Goal: Check status: Check status

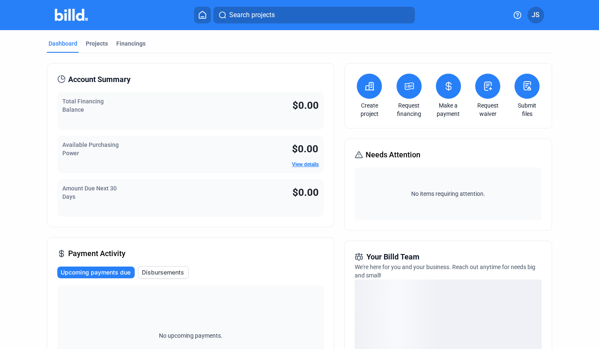
click at [143, 43] on div "Financings" at bounding box center [131, 45] width 33 height 13
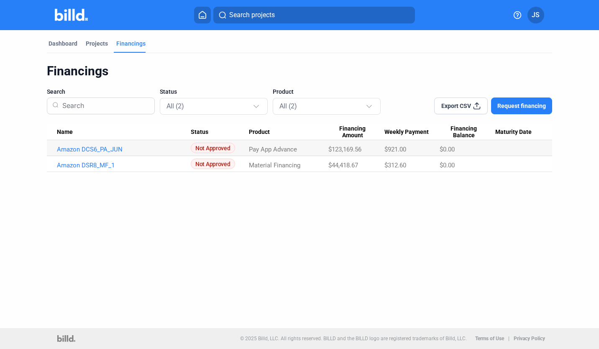
click at [60, 43] on div "Dashboard" at bounding box center [62, 43] width 29 height 8
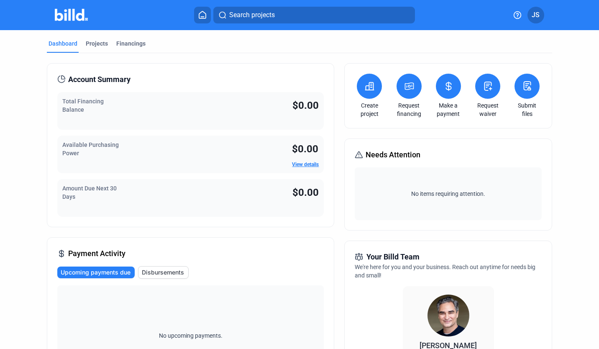
click at [86, 43] on div "Projects" at bounding box center [97, 43] width 22 height 8
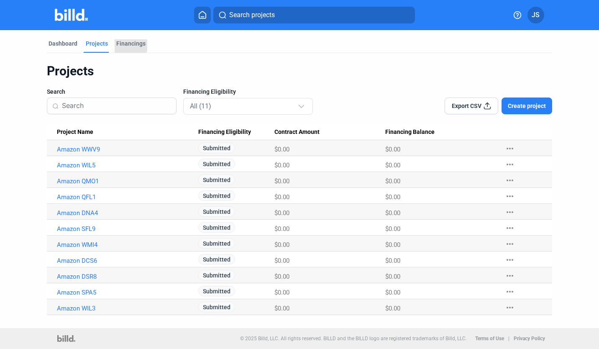
click at [127, 43] on div "Financings" at bounding box center [130, 43] width 29 height 8
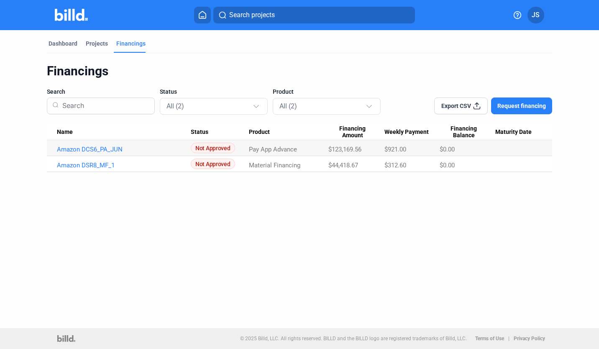
click at [112, 149] on link "Amazon DCS6_PA_JUN" at bounding box center [124, 149] width 134 height 8
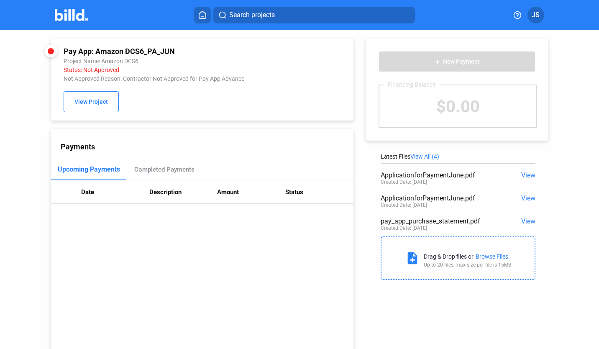
click at [203, 13] on icon at bounding box center [202, 15] width 8 height 8
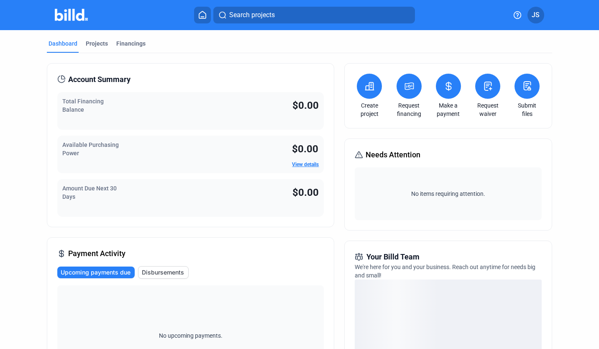
click at [128, 48] on div "Financings" at bounding box center [131, 45] width 33 height 13
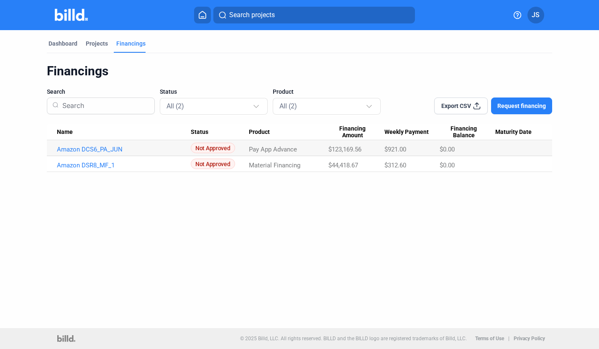
click at [104, 153] on link "Amazon DSR8_MF_1" at bounding box center [124, 149] width 134 height 8
